Goal: Task Accomplishment & Management: Manage account settings

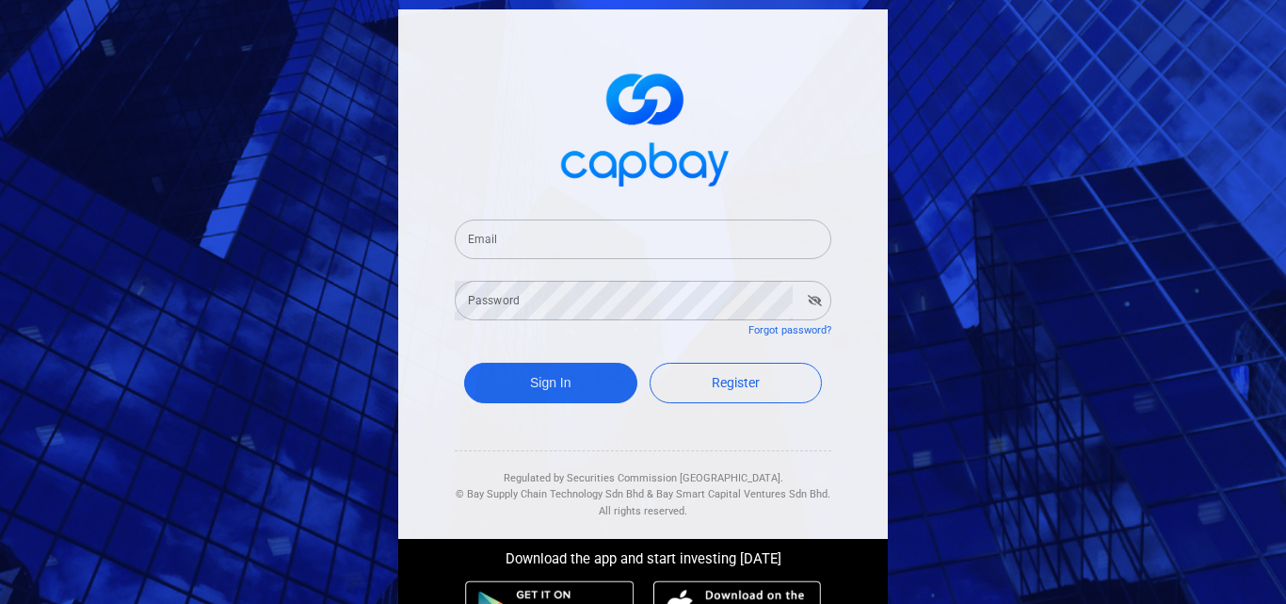
click at [506, 233] on input "Email" at bounding box center [643, 239] width 377 height 40
type input "[EMAIL_ADDRESS][DOMAIN_NAME]"
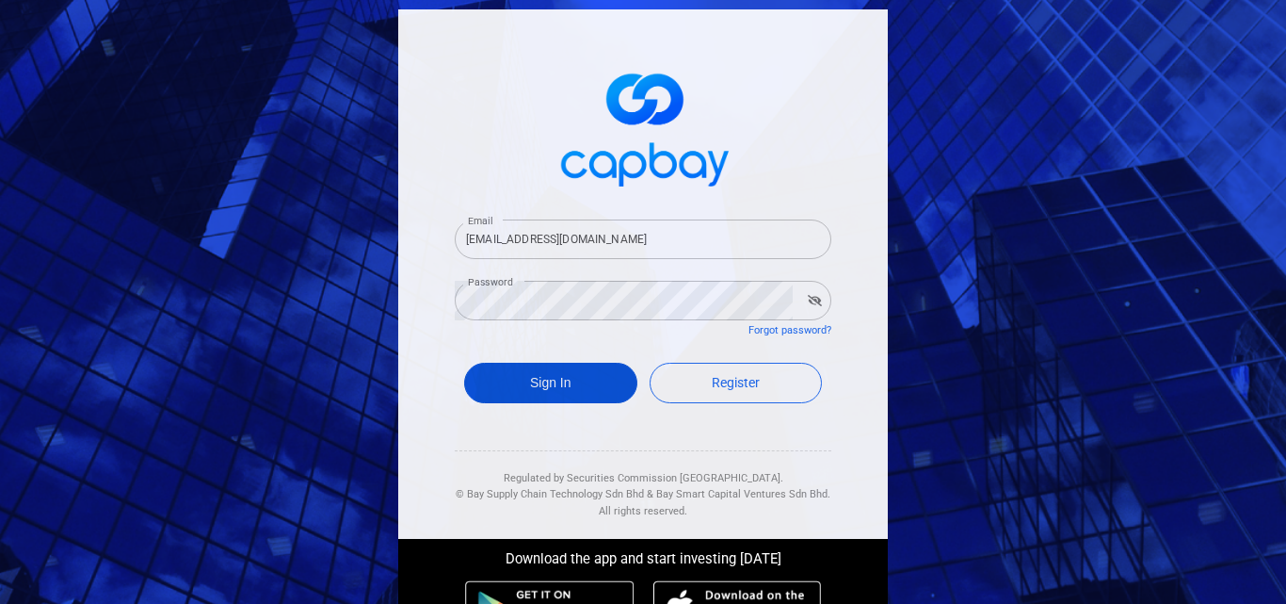
click at [562, 379] on button "Sign In" at bounding box center [550, 383] width 173 height 40
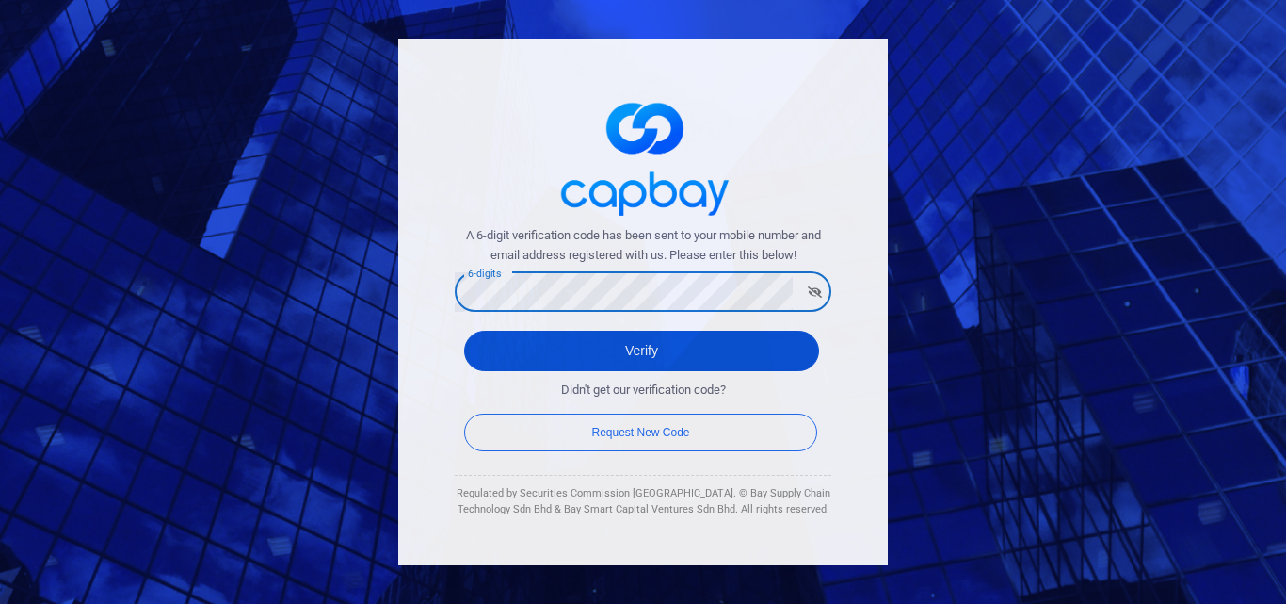
click at [704, 355] on button "Verify" at bounding box center [641, 351] width 355 height 40
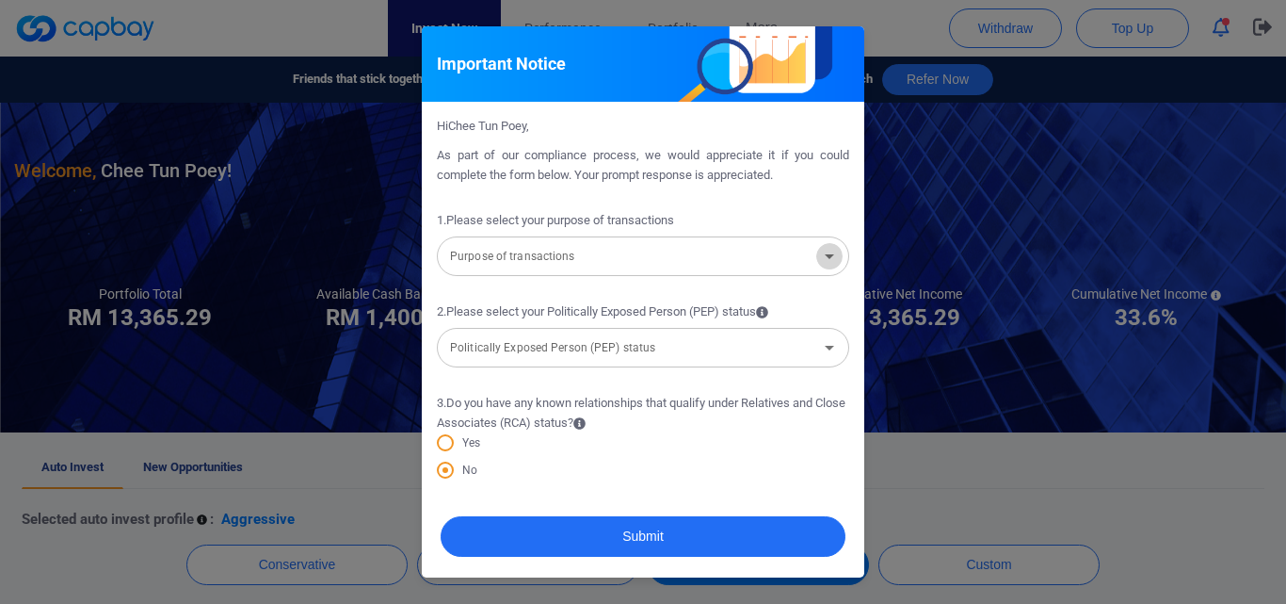
click at [829, 256] on icon "Open" at bounding box center [829, 256] width 9 height 5
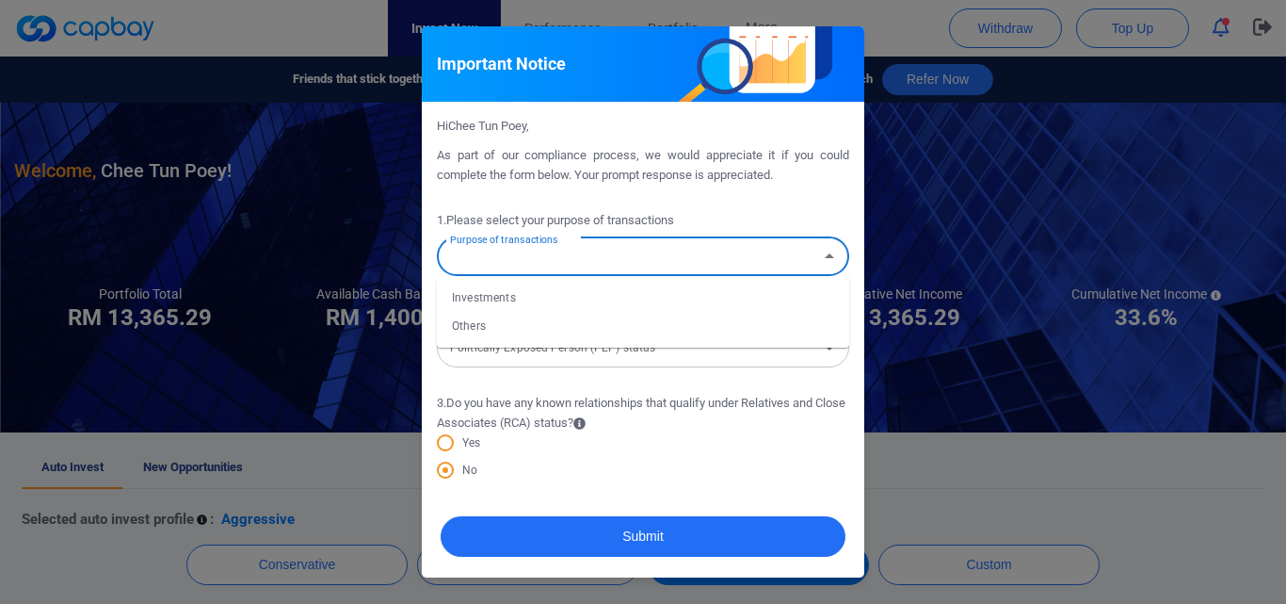
click at [476, 296] on li "Investments" at bounding box center [643, 297] width 412 height 28
type input "Investments"
click at [829, 347] on icon "Open" at bounding box center [829, 348] width 9 height 5
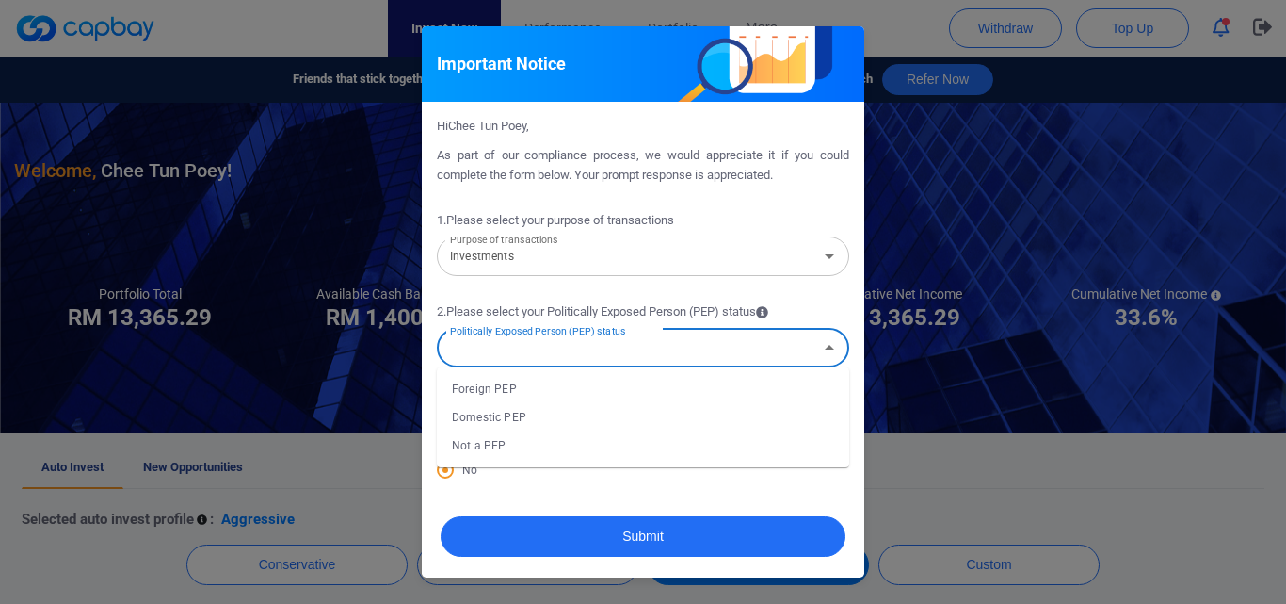
click at [556, 444] on li "Not a PEP" at bounding box center [643, 445] width 412 height 28
type input "Not a PEP"
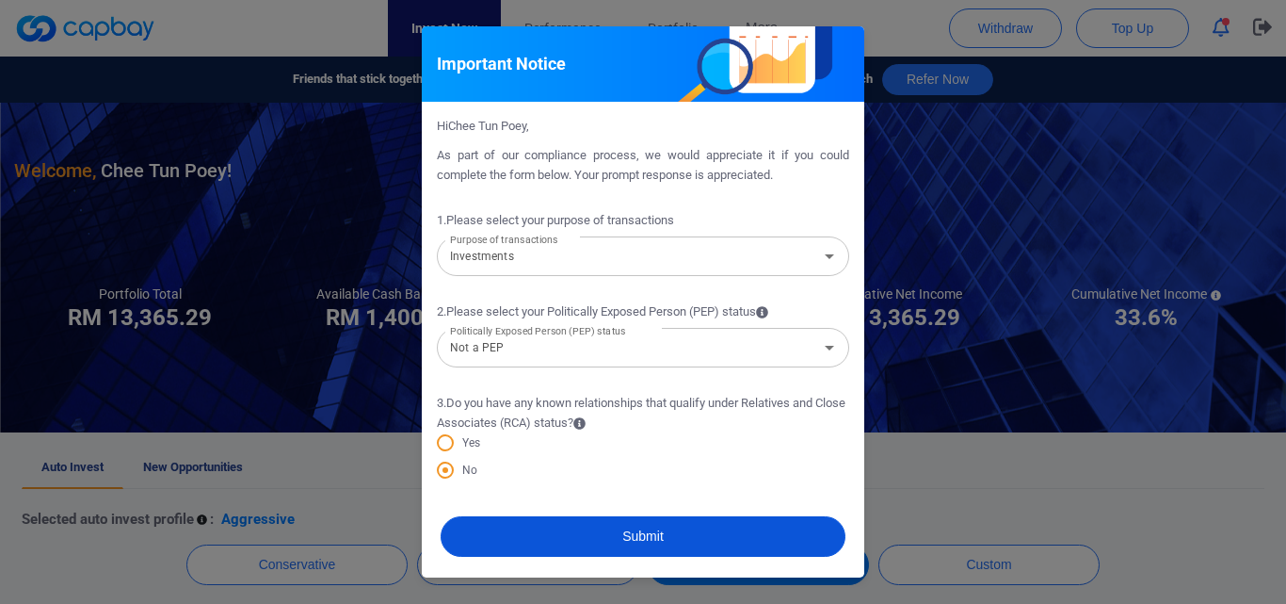
click at [581, 532] on button "Submit" at bounding box center [643, 536] width 405 height 40
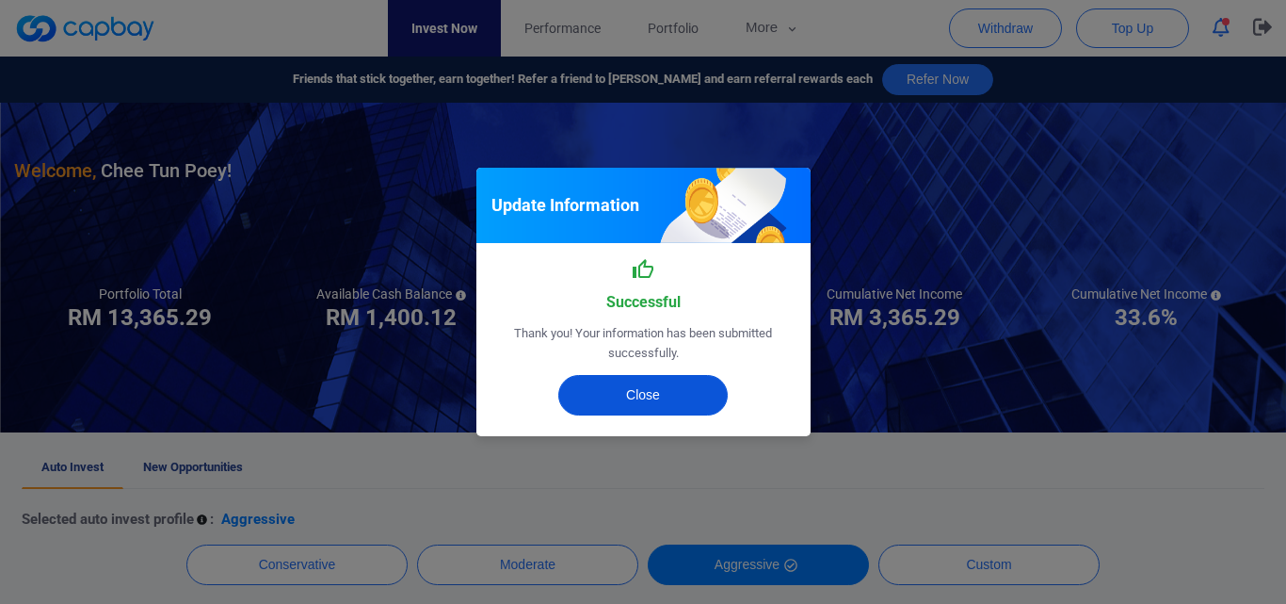
click at [635, 400] on button "Close" at bounding box center [642, 395] width 169 height 40
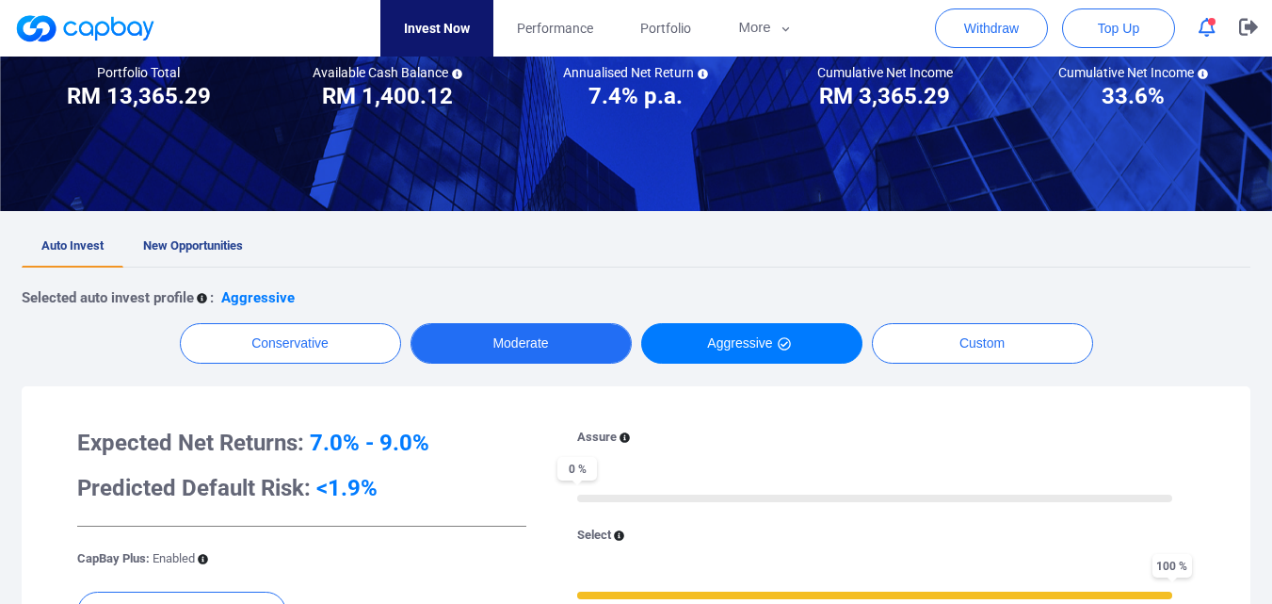
scroll to position [219, 0]
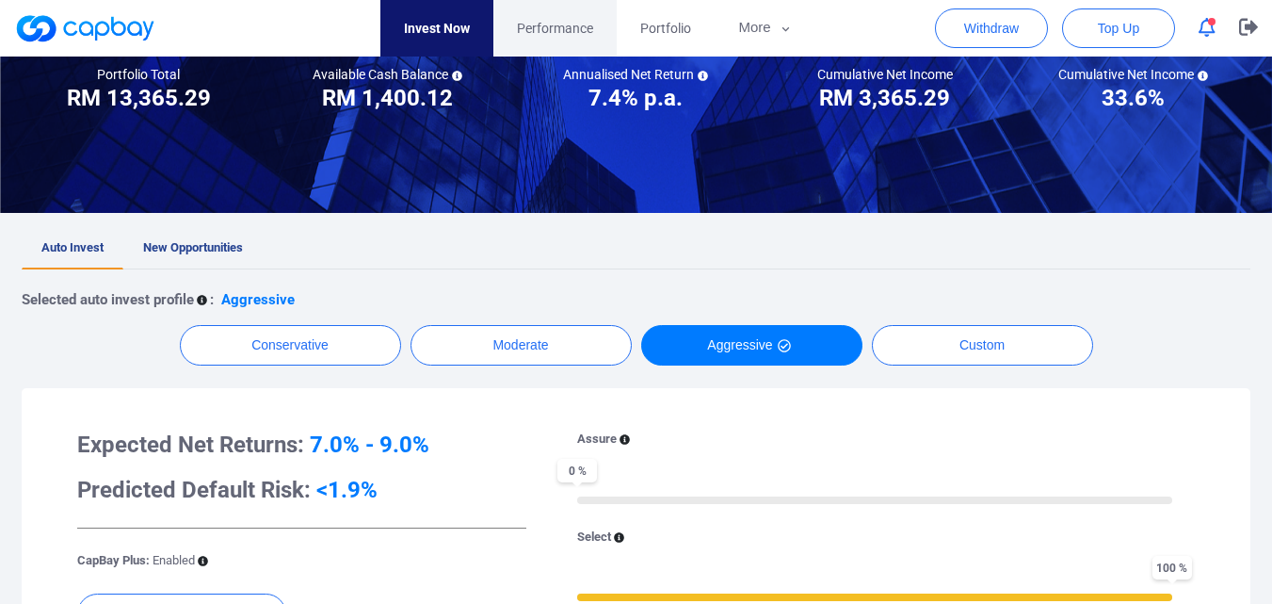
click at [573, 18] on span "Performance" at bounding box center [555, 28] width 76 height 21
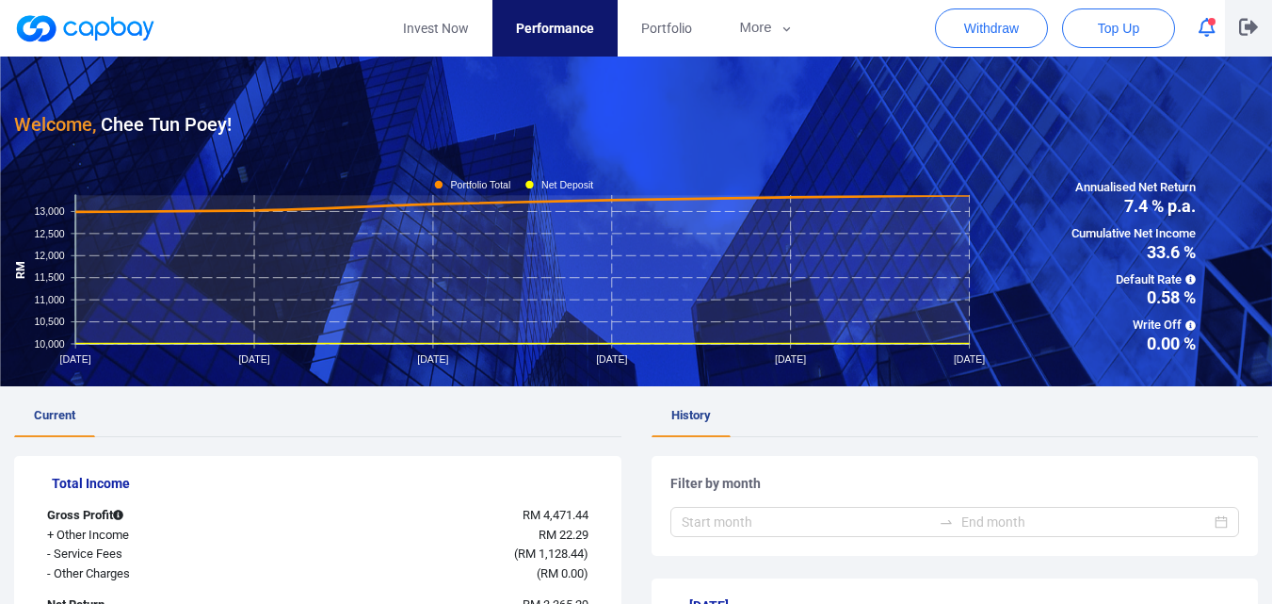
click at [1246, 24] on icon "button" at bounding box center [1248, 27] width 19 height 18
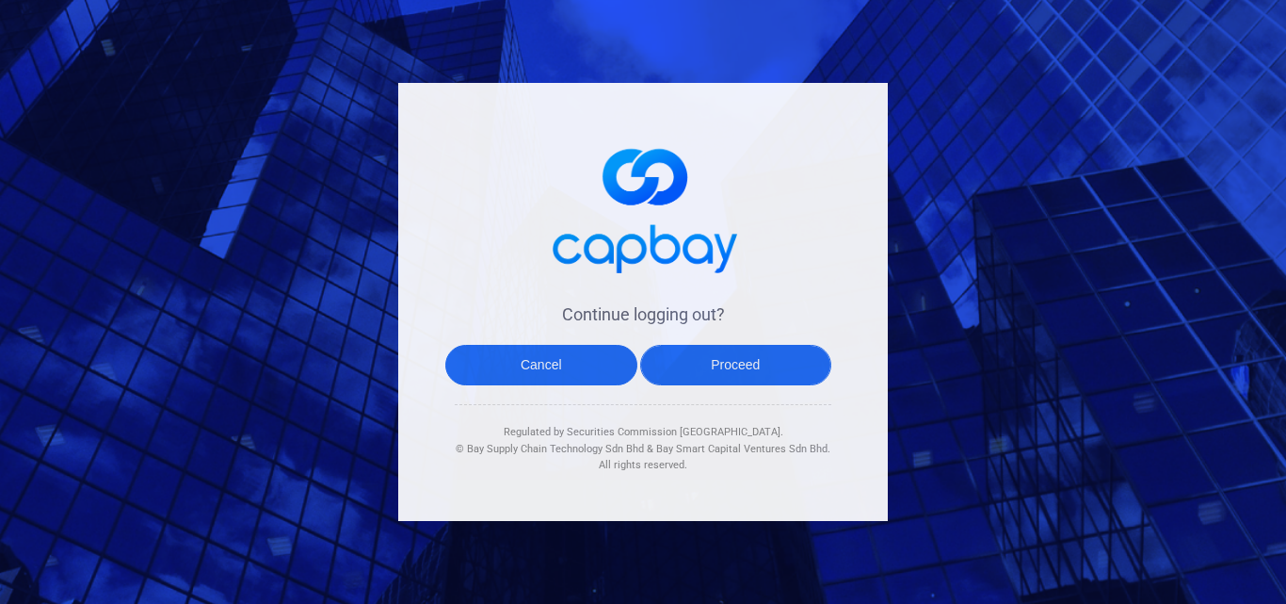
click at [731, 364] on button "Proceed" at bounding box center [736, 365] width 192 height 40
